Goal: Check status

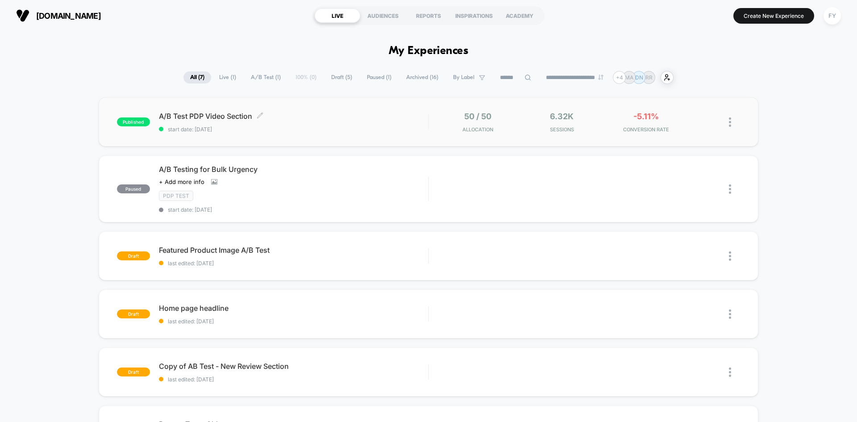
click at [392, 132] on span "start date: [DATE]" at bounding box center [293, 129] width 269 height 7
